Goal: Task Accomplishment & Management: Use online tool/utility

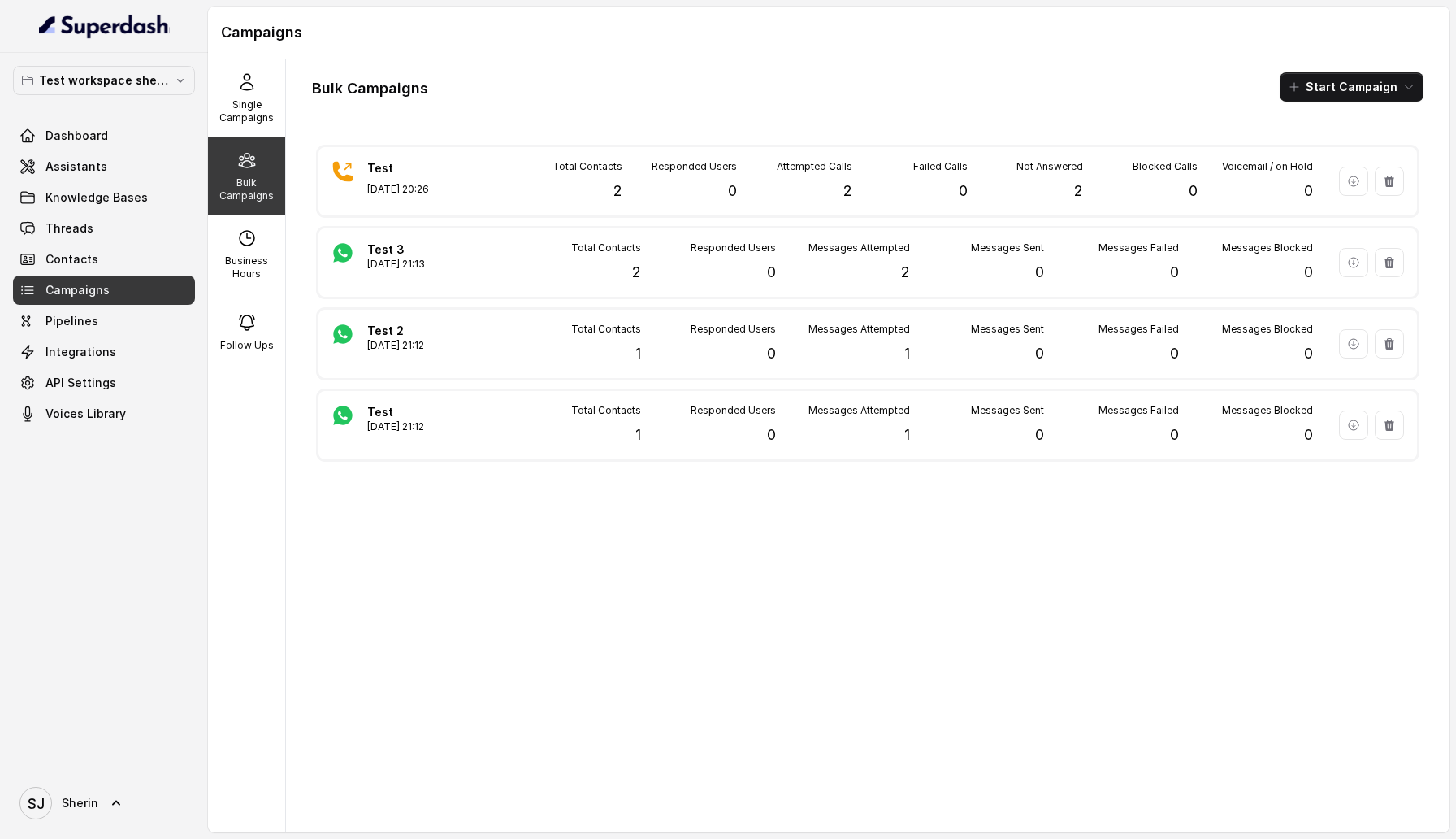
click at [245, 335] on div "Follow Ups" at bounding box center [246, 333] width 77 height 78
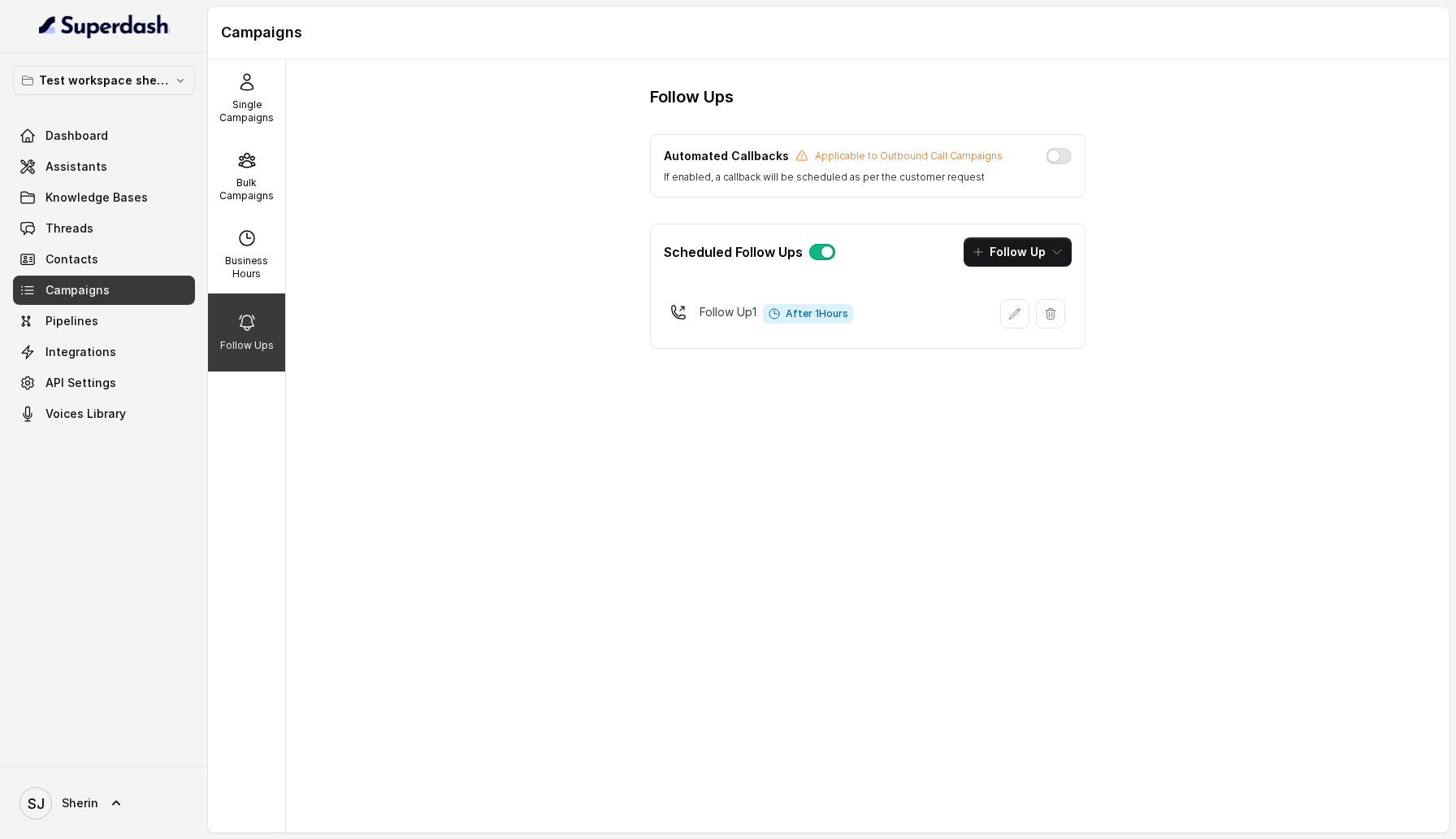
click at [824, 249] on button "button" at bounding box center [822, 252] width 26 height 16
click at [245, 209] on div "Bulk Campaigns" at bounding box center [246, 176] width 77 height 78
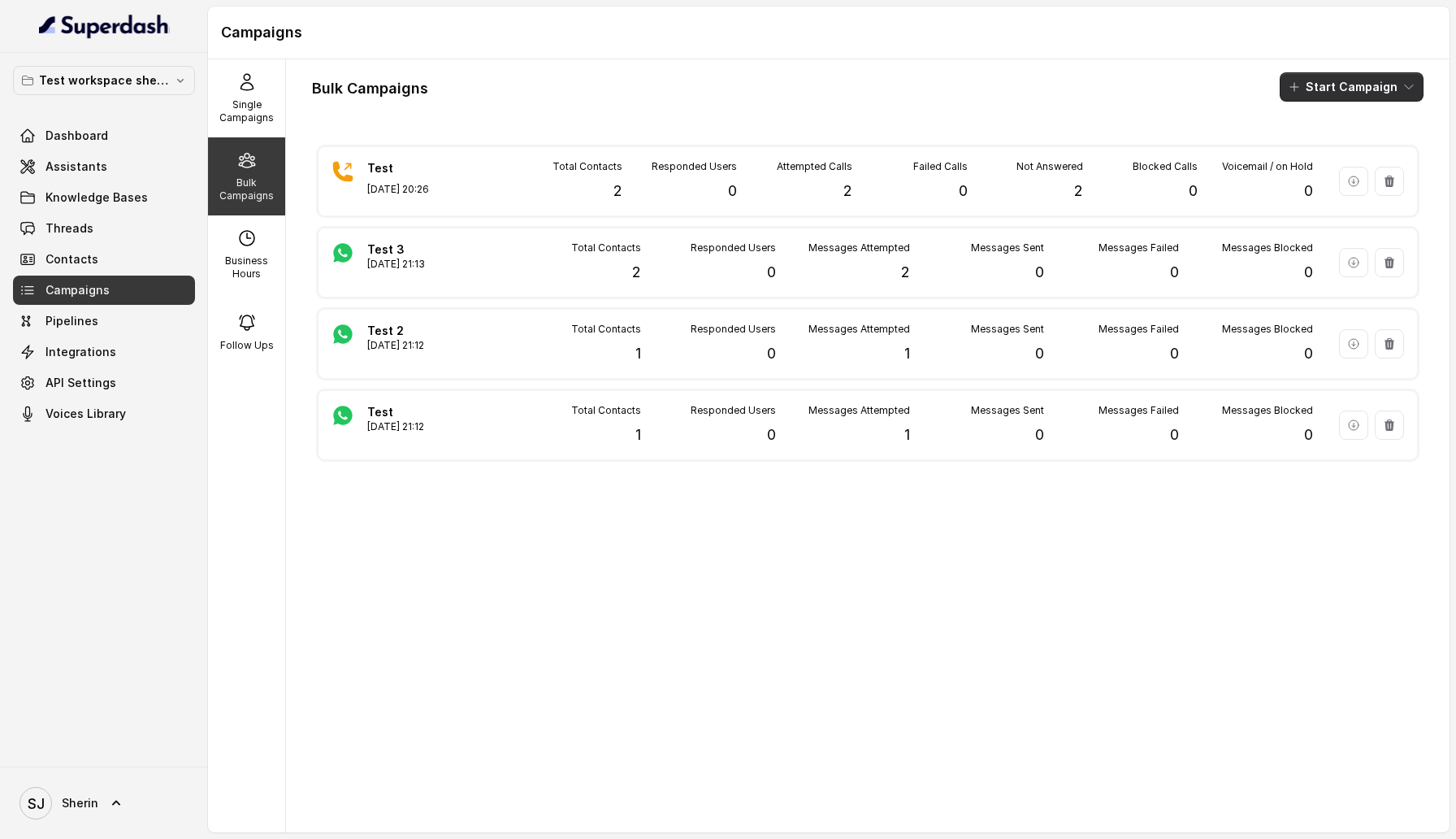
click at [1409, 96] on button "Start Campaign" at bounding box center [1352, 87] width 144 height 29
click at [1366, 171] on p "Whatsapp" at bounding box center [1340, 176] width 56 height 16
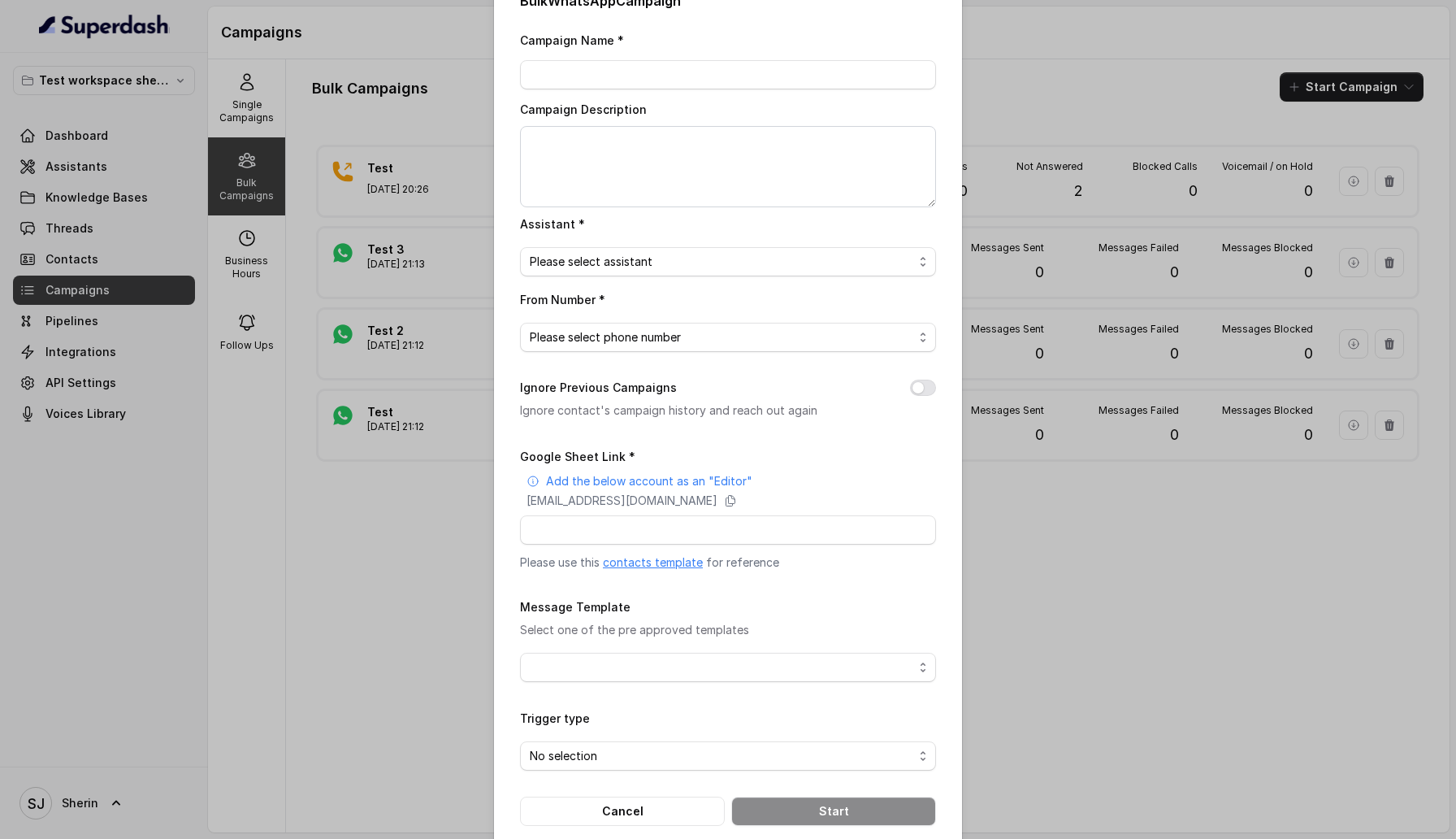
scroll to position [58, 0]
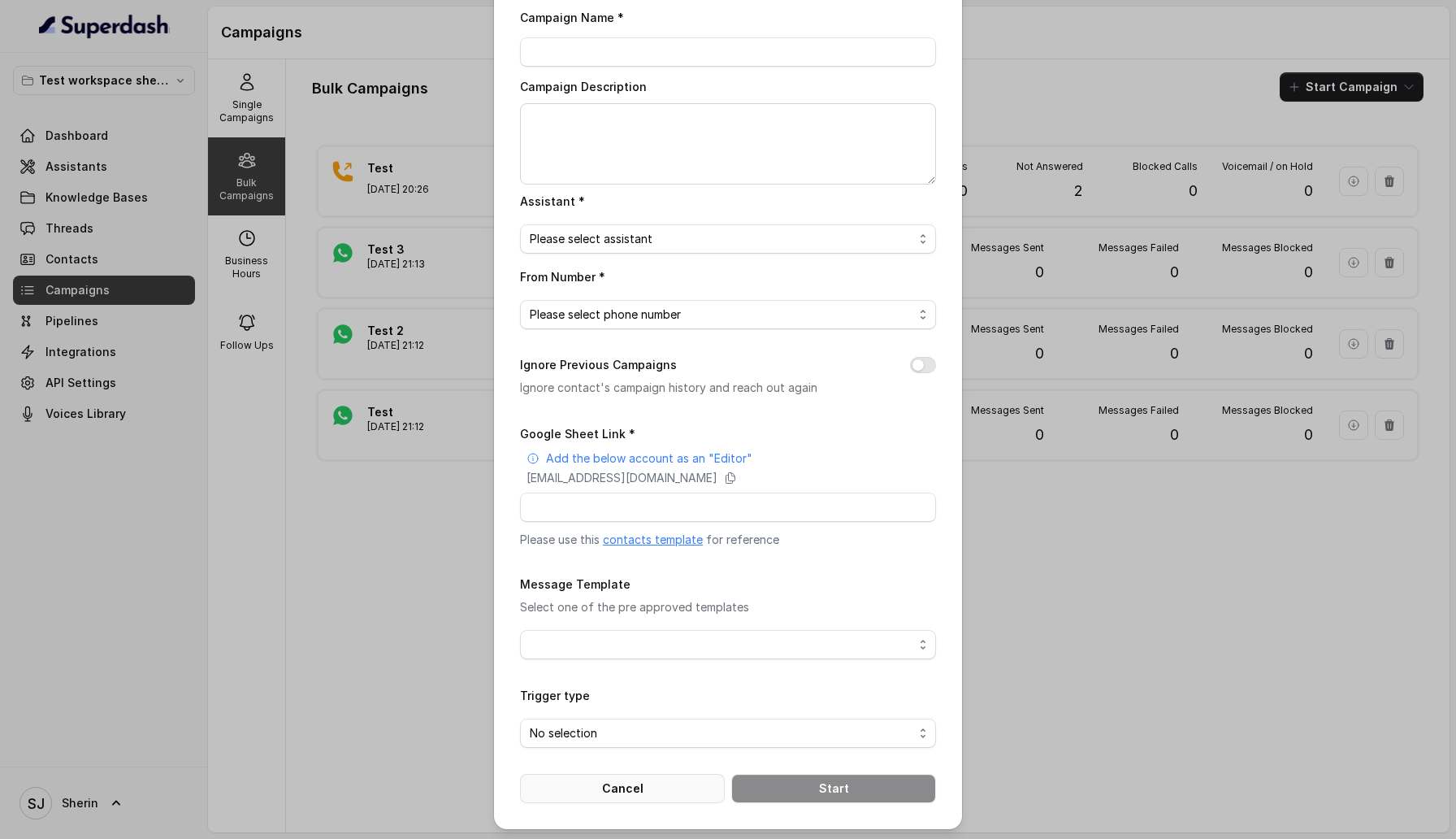
click at [626, 788] on button "Cancel" at bounding box center [622, 789] width 204 height 29
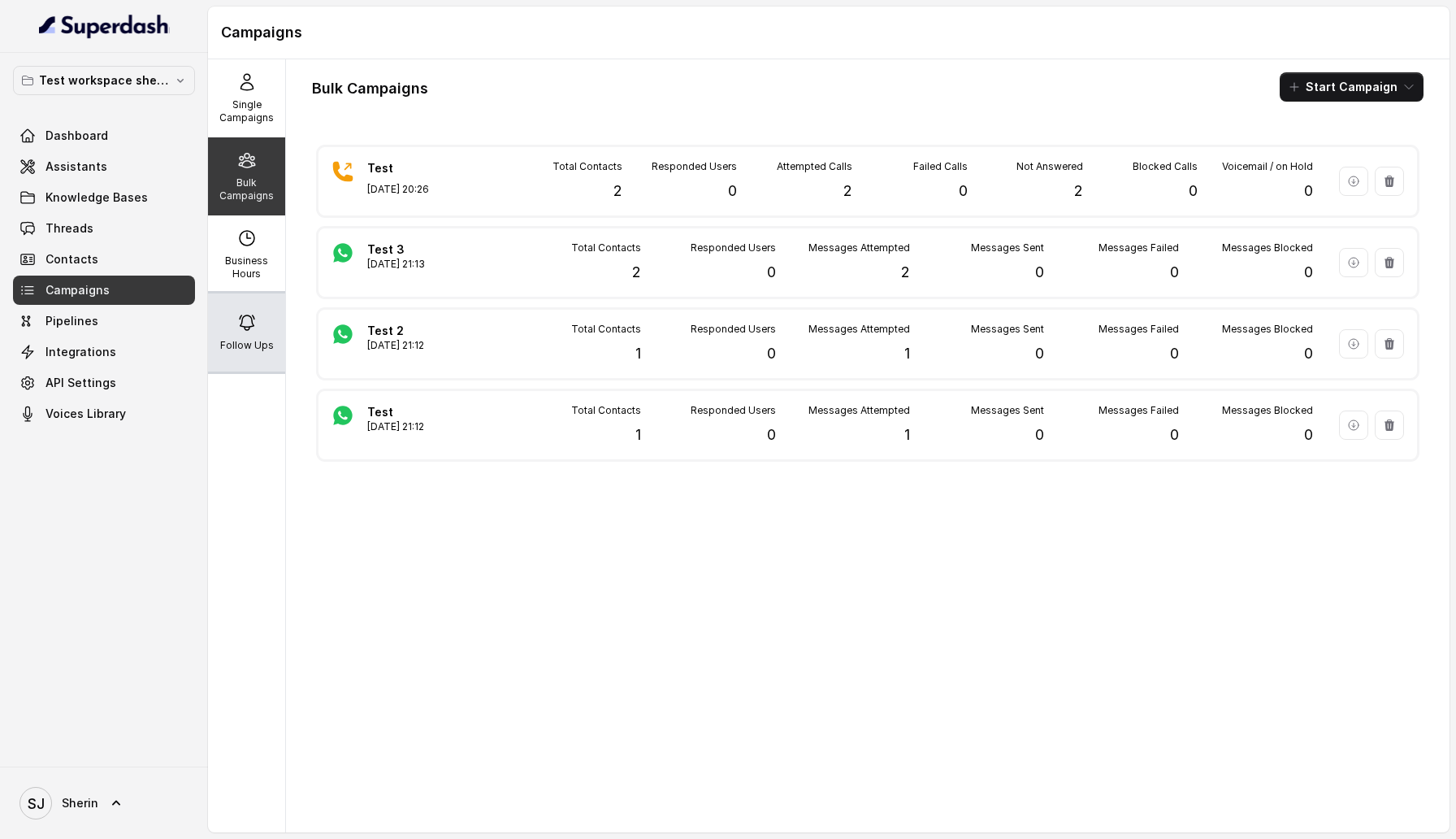
click at [244, 336] on div "Follow Ups" at bounding box center [246, 333] width 77 height 78
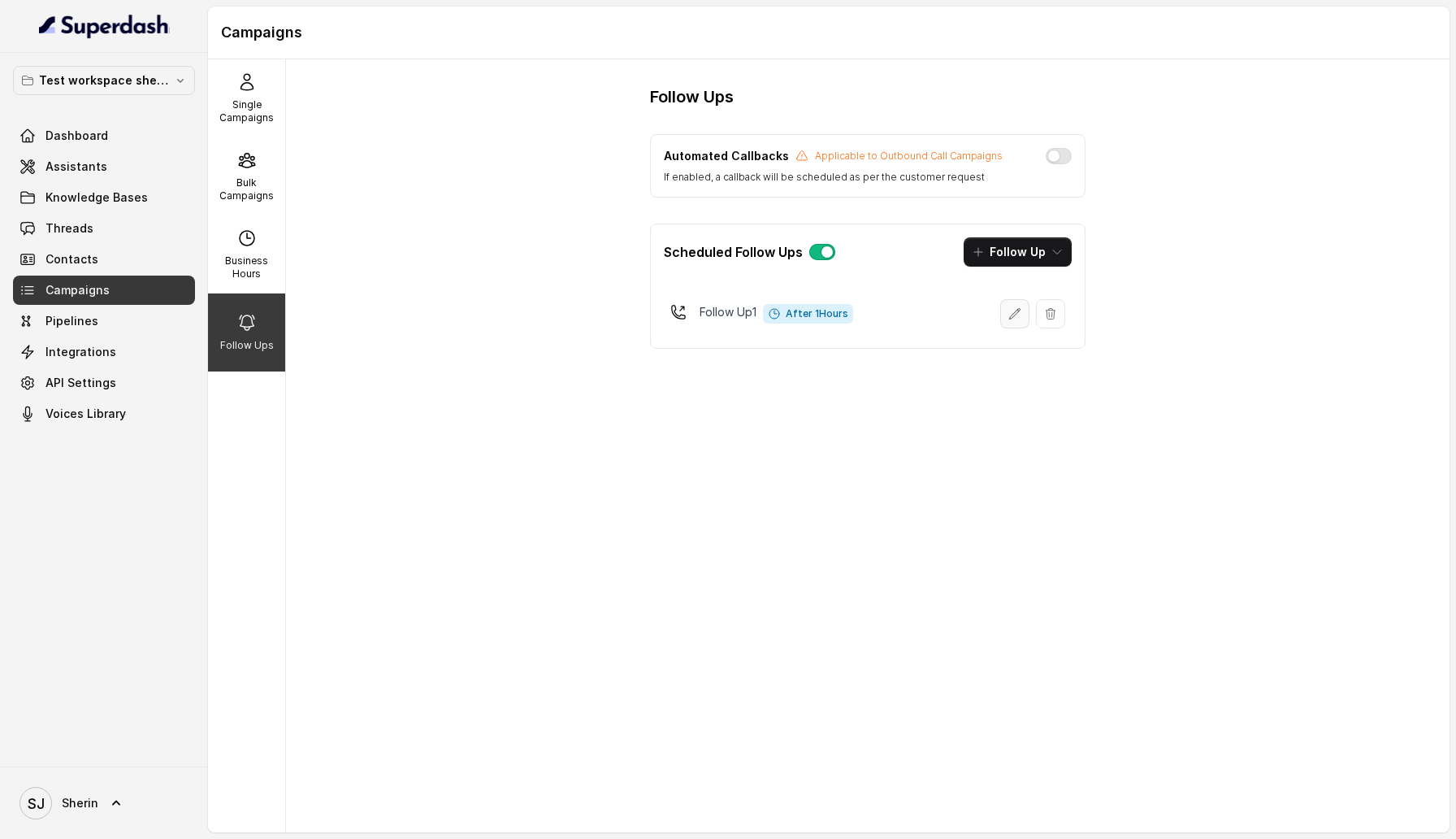
click at [1022, 313] on button "button" at bounding box center [1015, 313] width 29 height 29
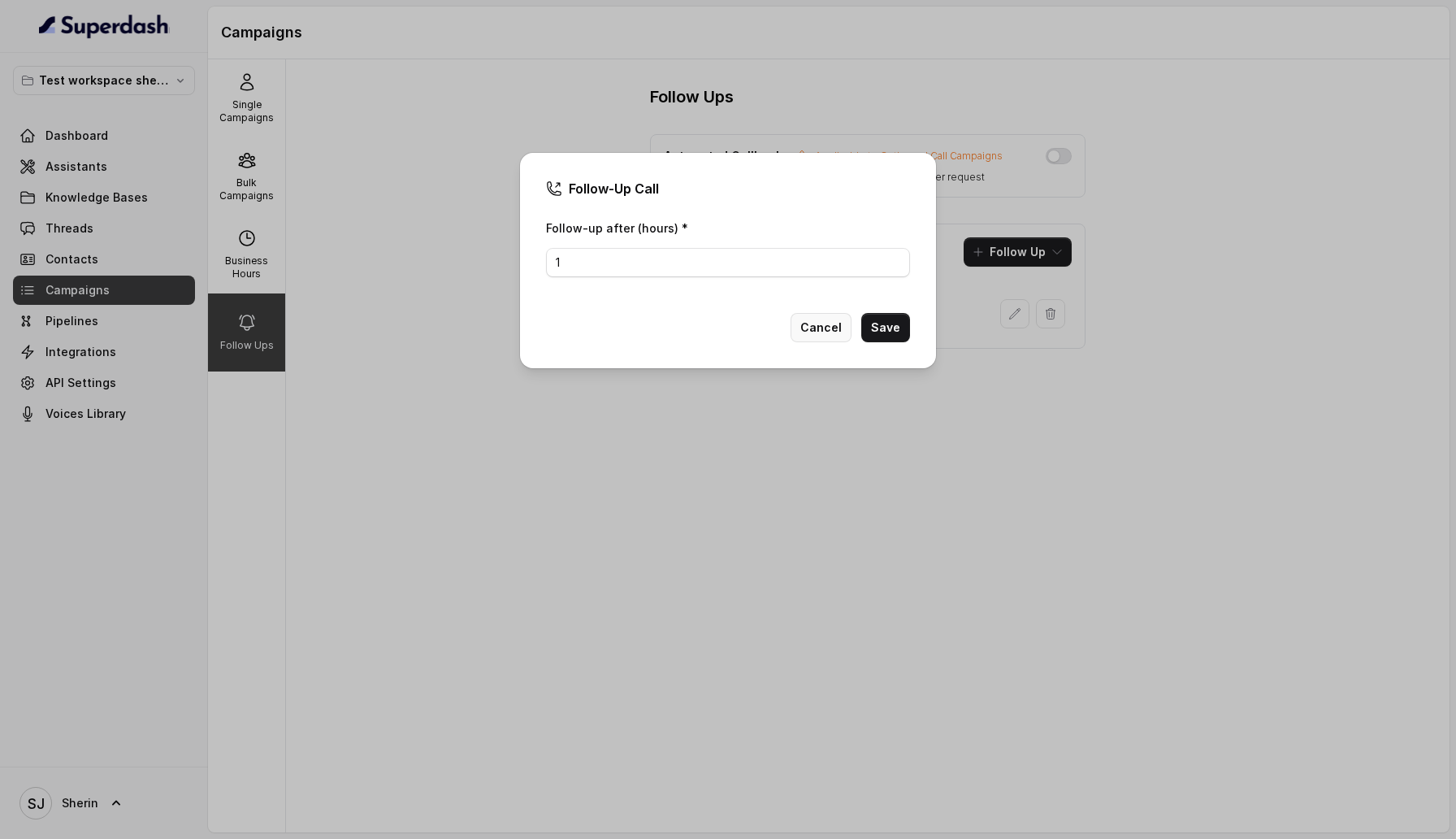
click at [826, 331] on button "Cancel" at bounding box center [821, 327] width 61 height 29
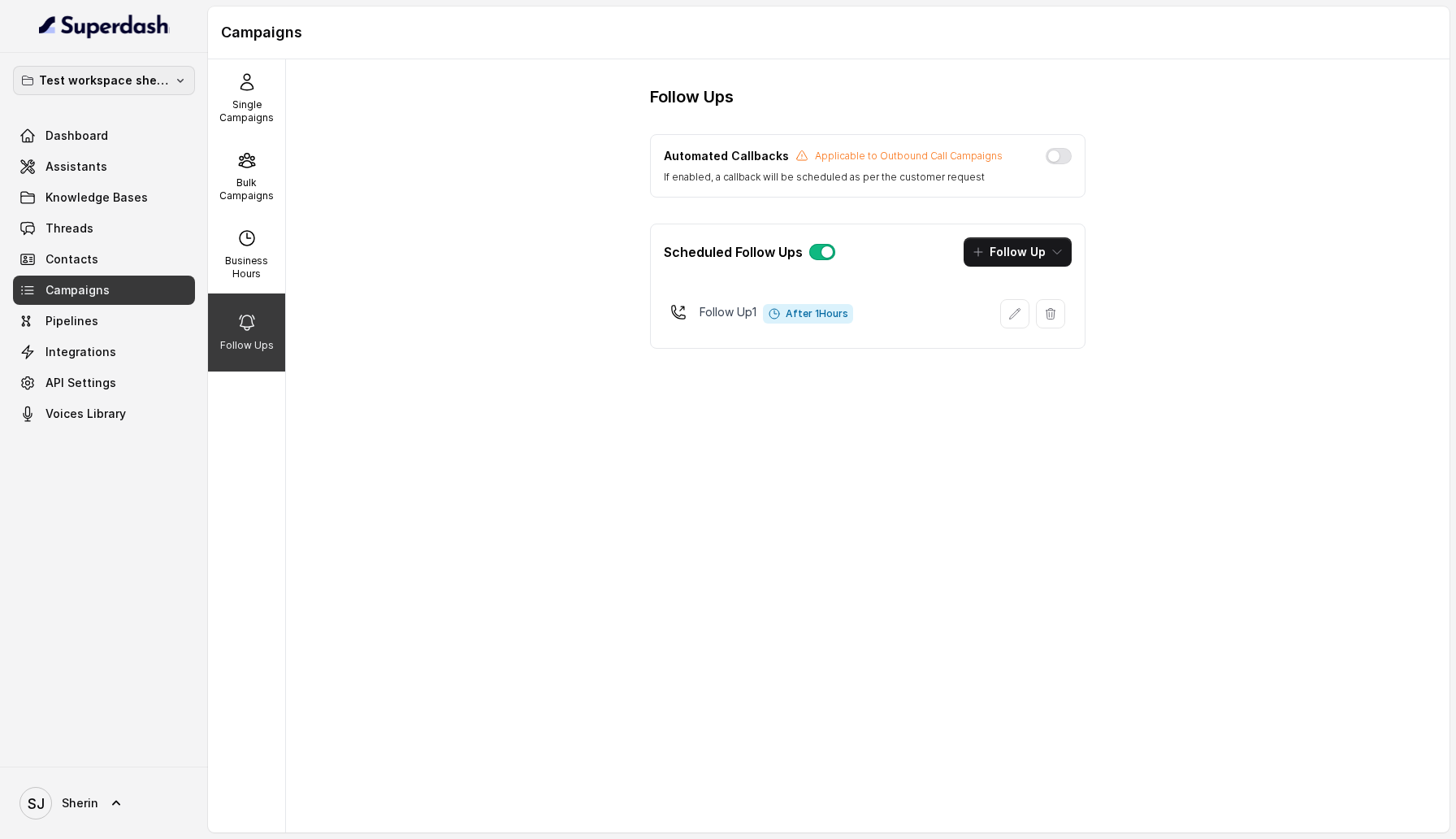
click at [141, 73] on p "Test workspace sherin - limits of workspace naming" at bounding box center [103, 81] width 130 height 19
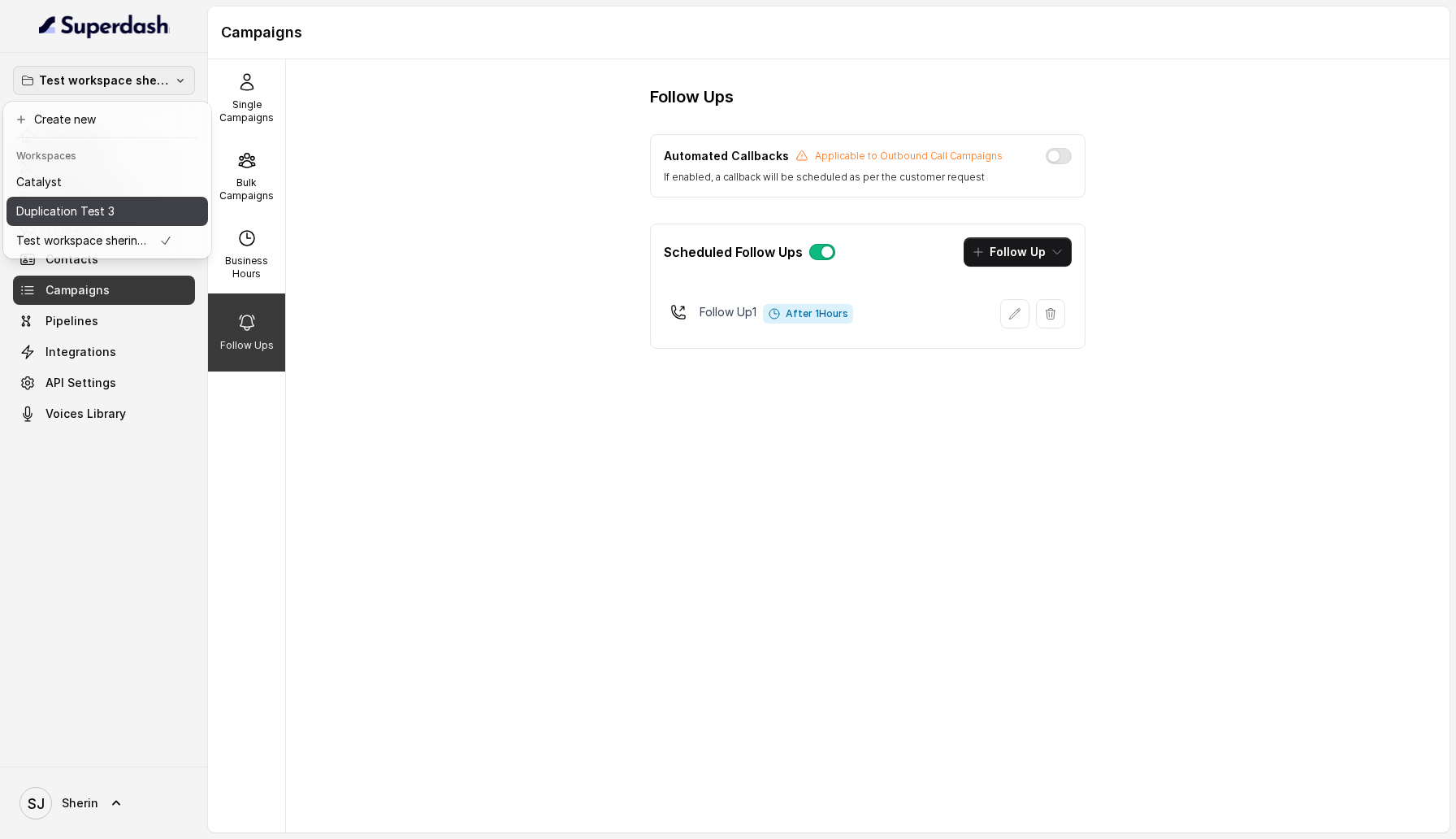
click at [155, 210] on div "Duplication Test 3" at bounding box center [94, 212] width 156 height 19
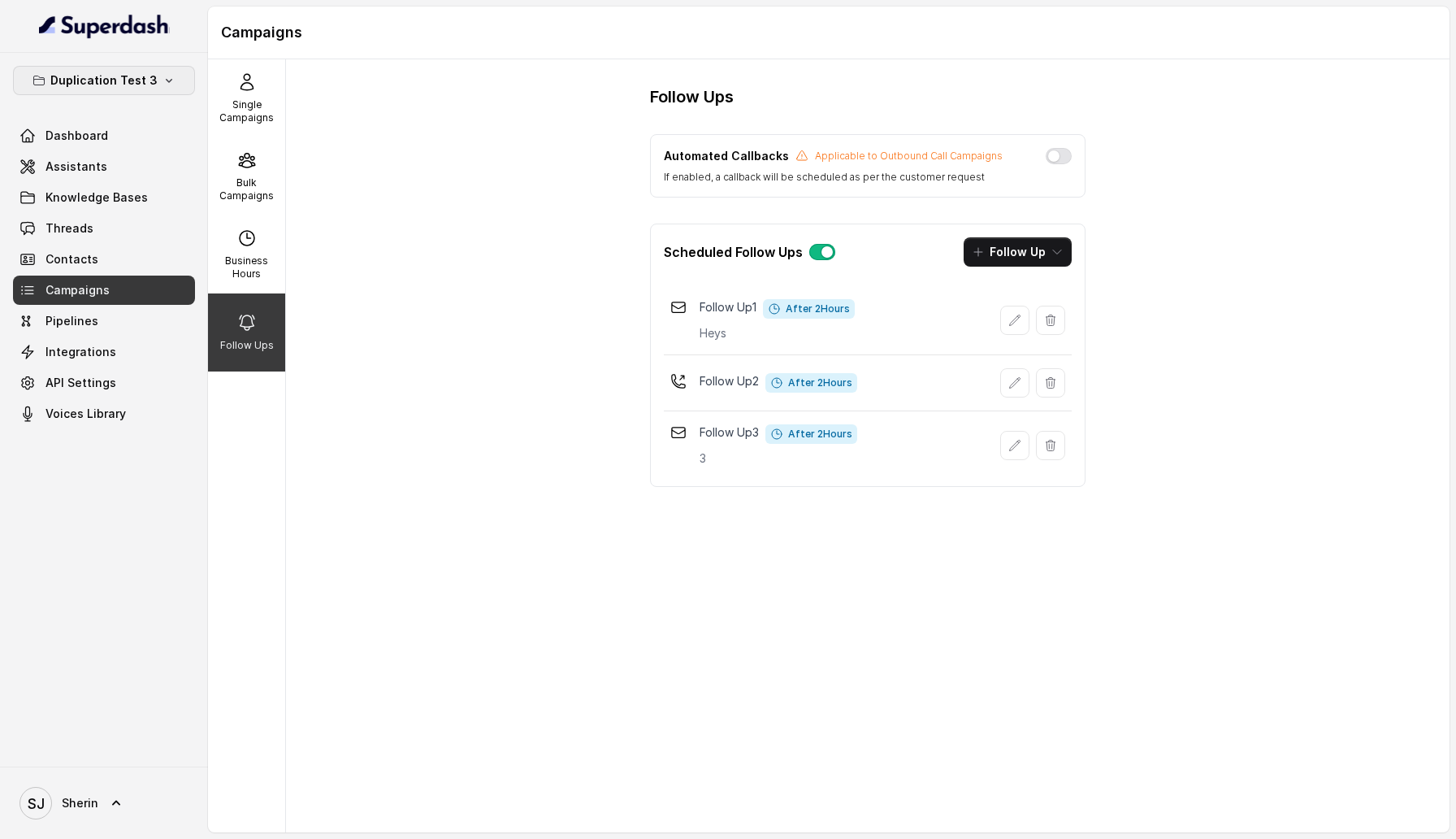
click at [130, 82] on p "Duplication Test 3" at bounding box center [103, 81] width 107 height 19
click at [134, 186] on div "Catalyst" at bounding box center [80, 182] width 130 height 19
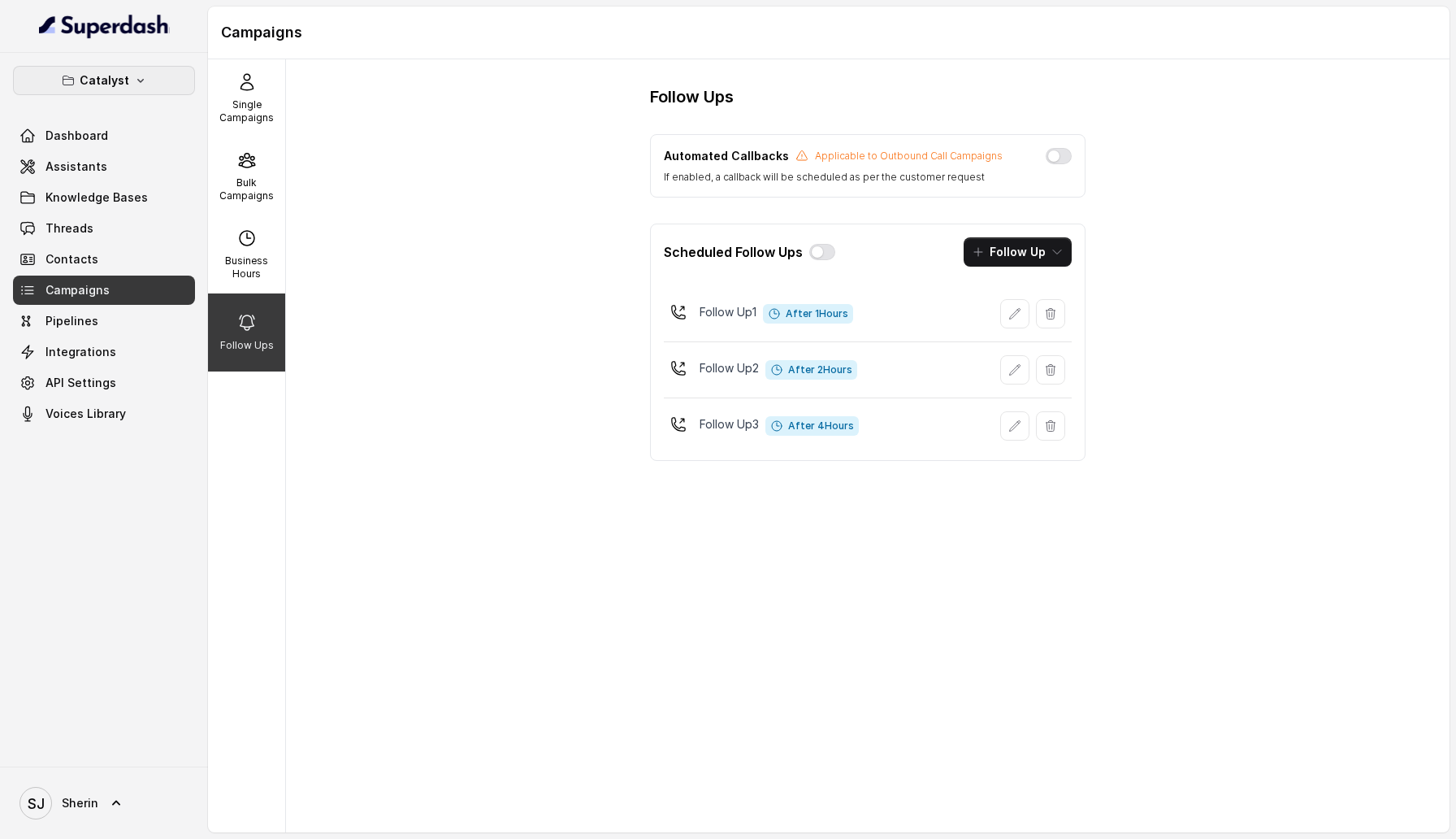
click at [134, 75] on icon "button" at bounding box center [141, 81] width 13 height 13
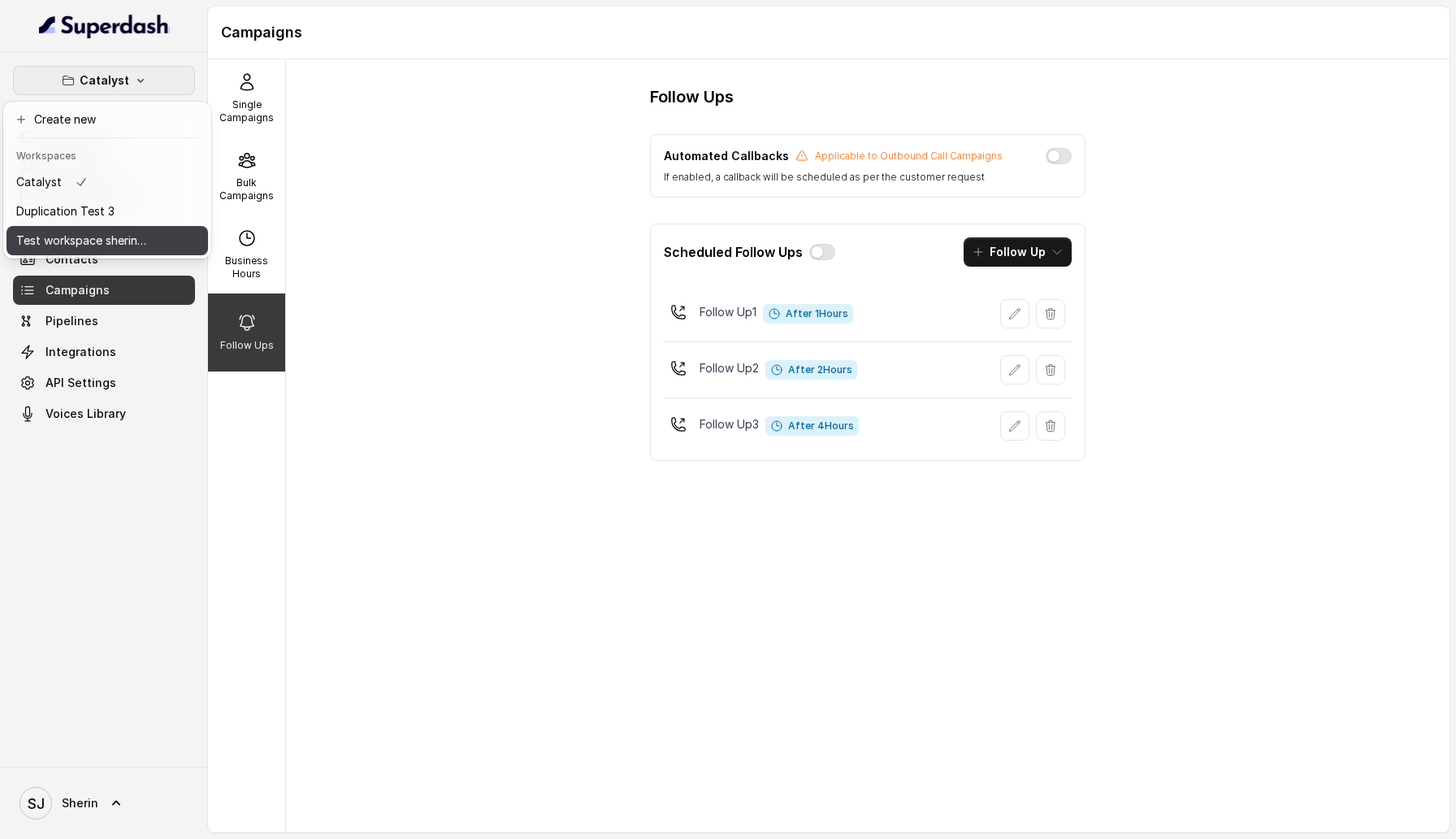
click at [152, 230] on button "Test workspace sherin - limits of workspace naming" at bounding box center [107, 240] width 202 height 29
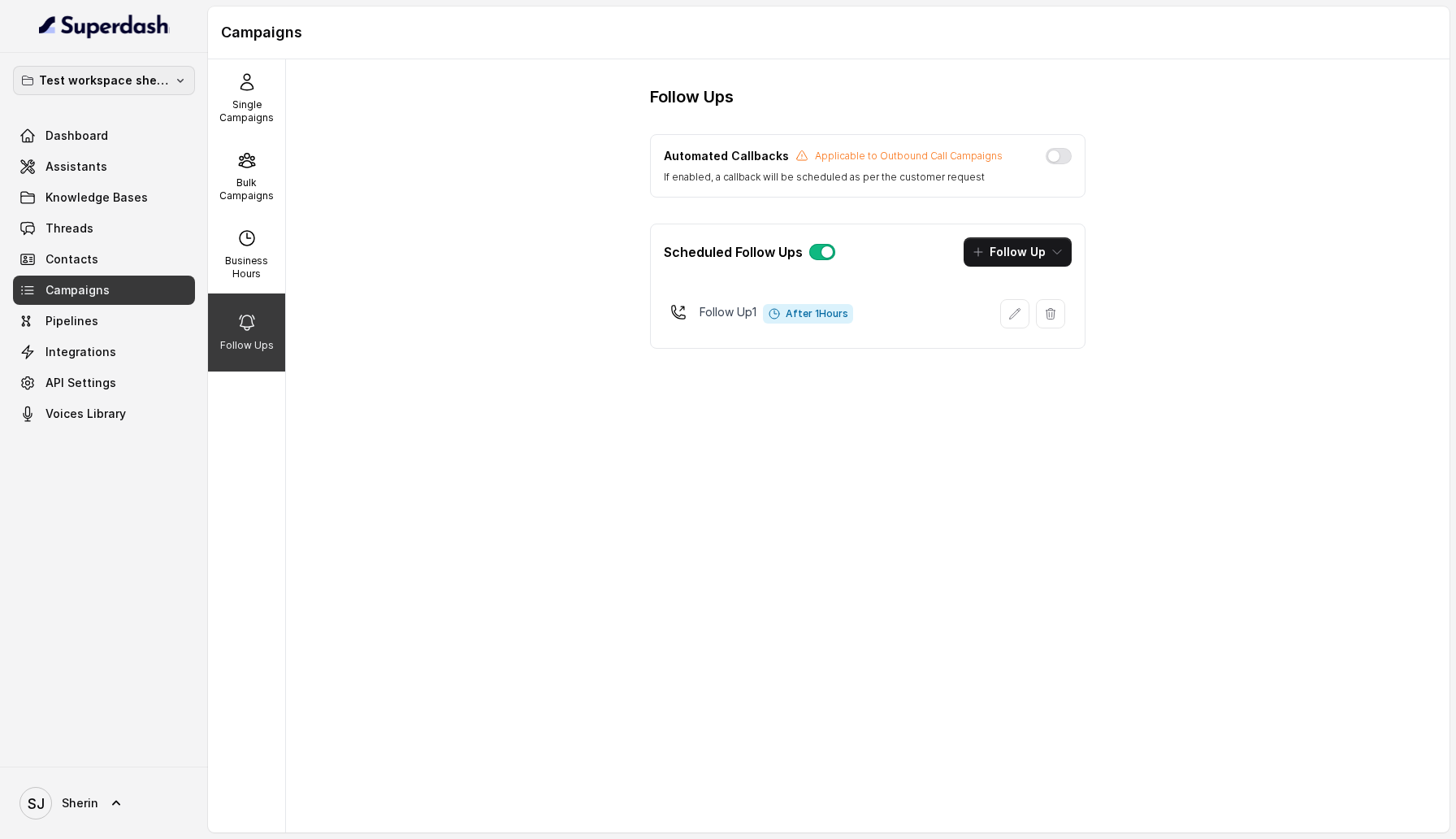
click at [172, 89] on button "Test workspace sherin - limits of workspace naming" at bounding box center [104, 80] width 182 height 29
click at [170, 179] on div "Catalyst" at bounding box center [94, 182] width 156 height 19
